Goal: Transaction & Acquisition: Purchase product/service

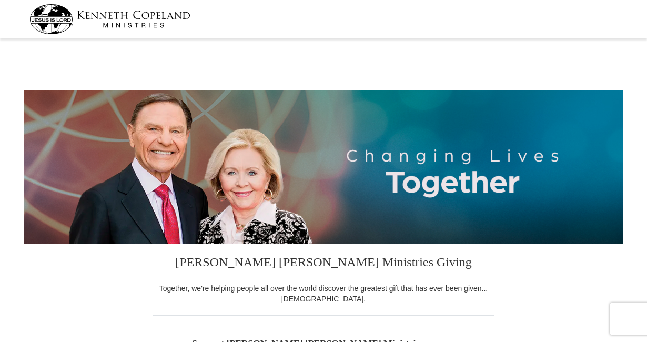
select select "KS"
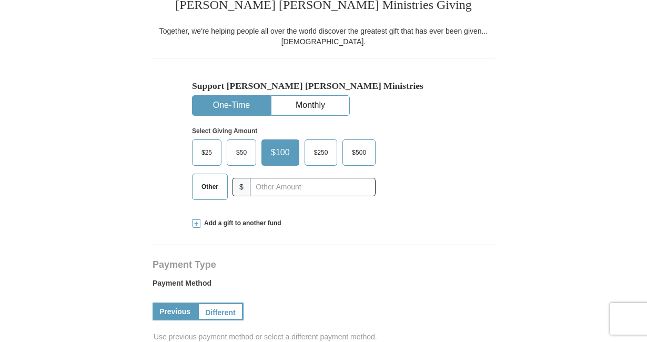
scroll to position [257, 0]
click at [205, 195] on span "Other" at bounding box center [209, 187] width 27 height 16
click at [0, 0] on input "Other" at bounding box center [0, 0] width 0 height 0
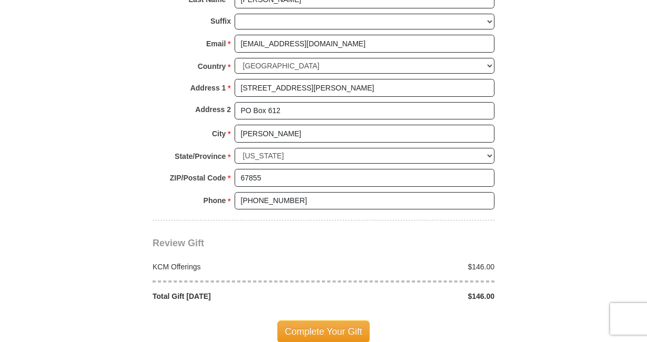
scroll to position [794, 0]
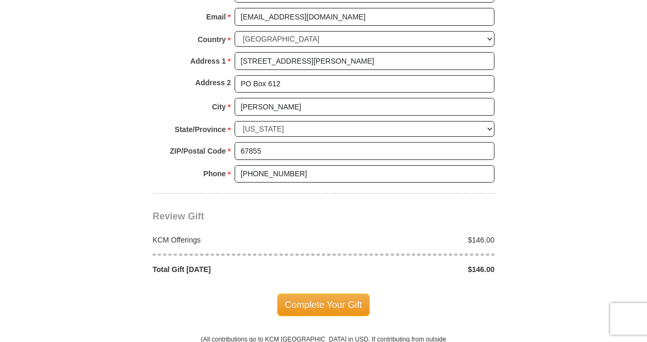
type input "146.00"
click at [331, 301] on span "Complete Your Gift" at bounding box center [323, 305] width 93 height 22
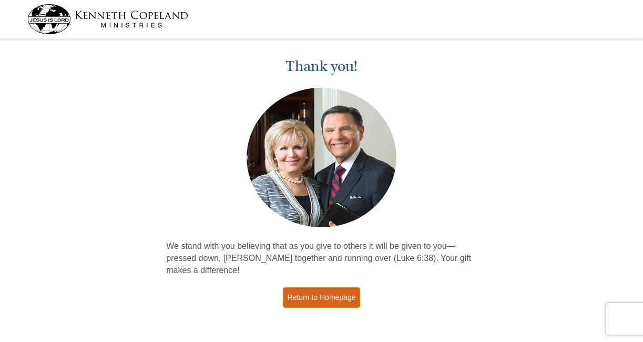
click at [329, 297] on link "Return to Homepage" at bounding box center [322, 297] width 78 height 21
